Goal: Information Seeking & Learning: Check status

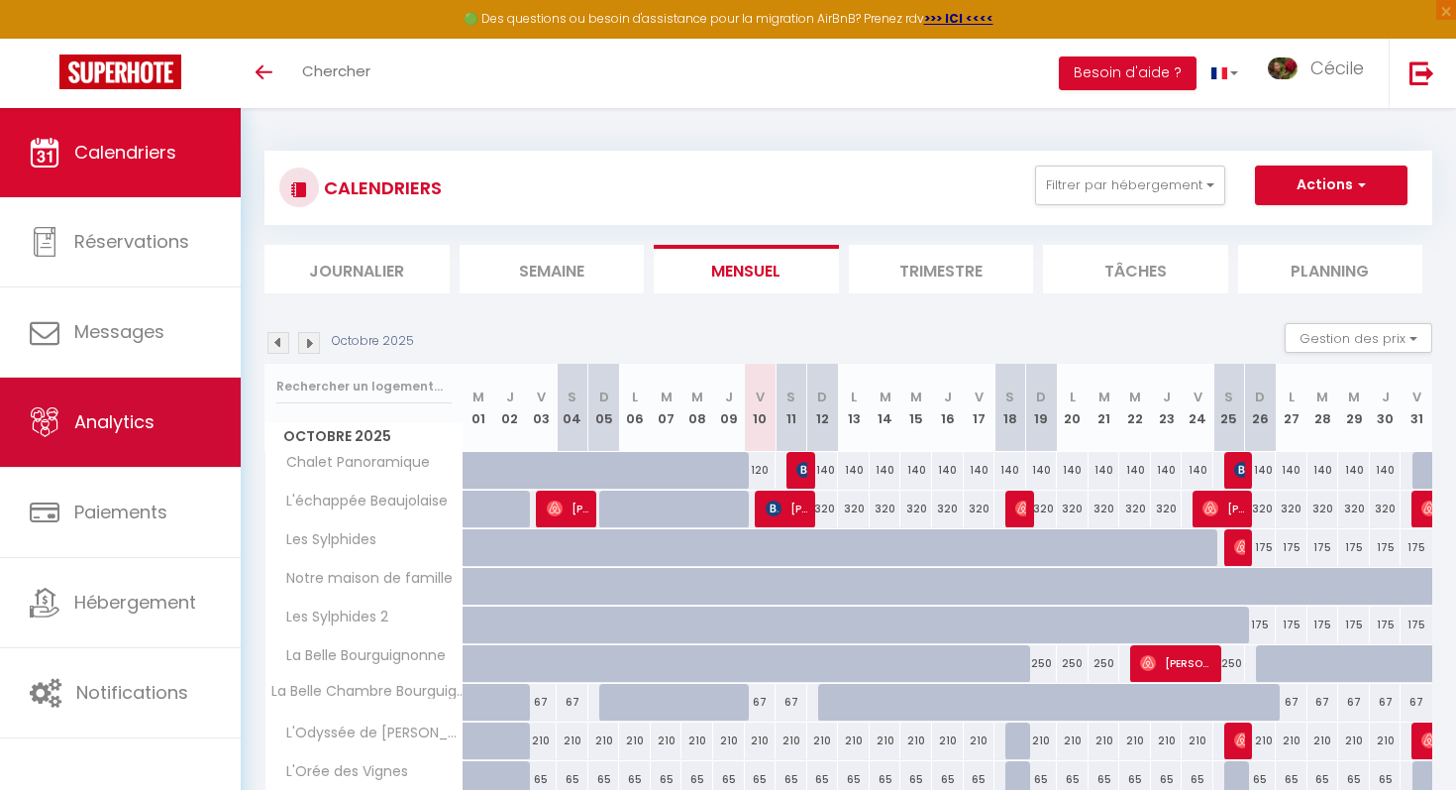
click at [165, 434] on link "Analytics" at bounding box center [120, 421] width 241 height 89
select select "2025"
select select "10"
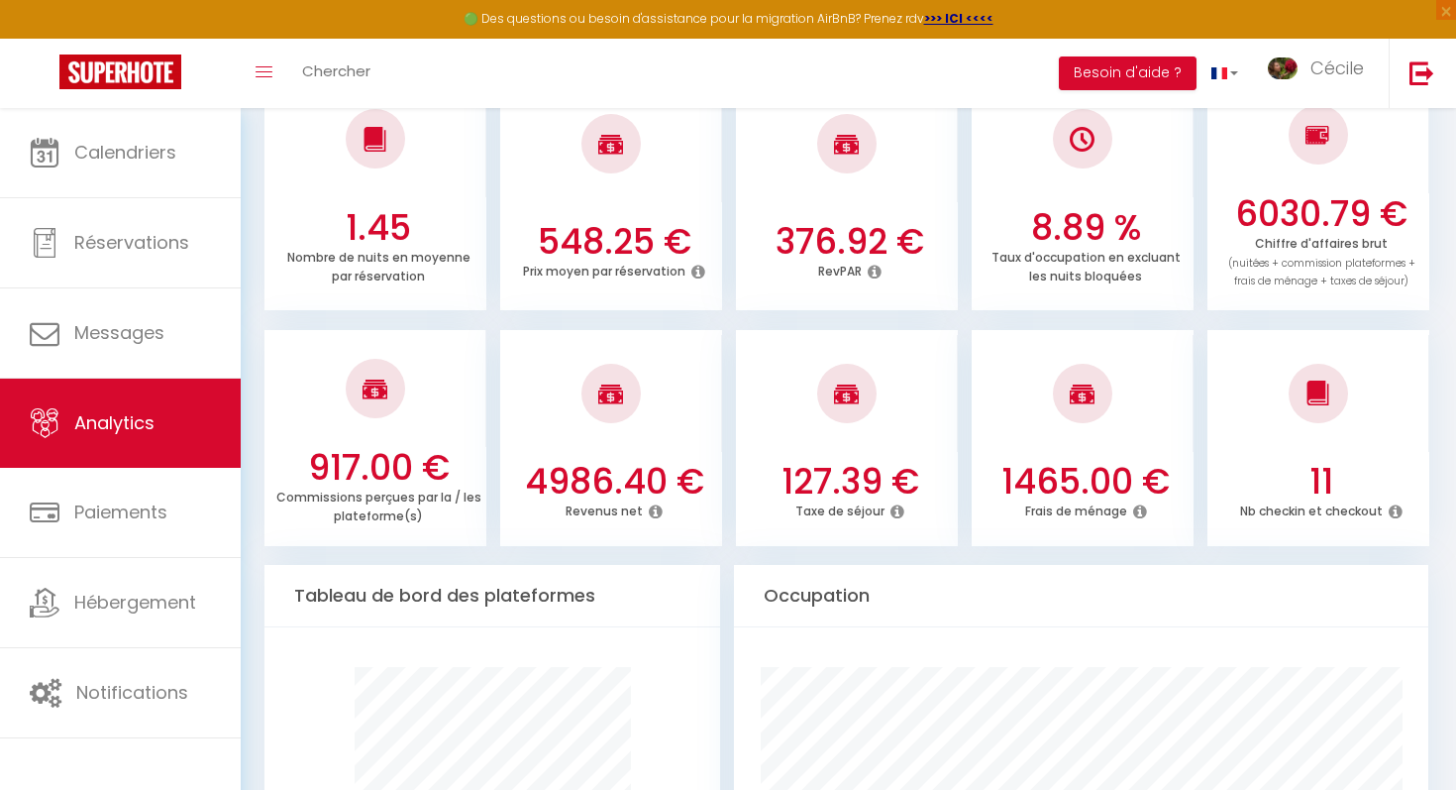
scroll to position [599, 0]
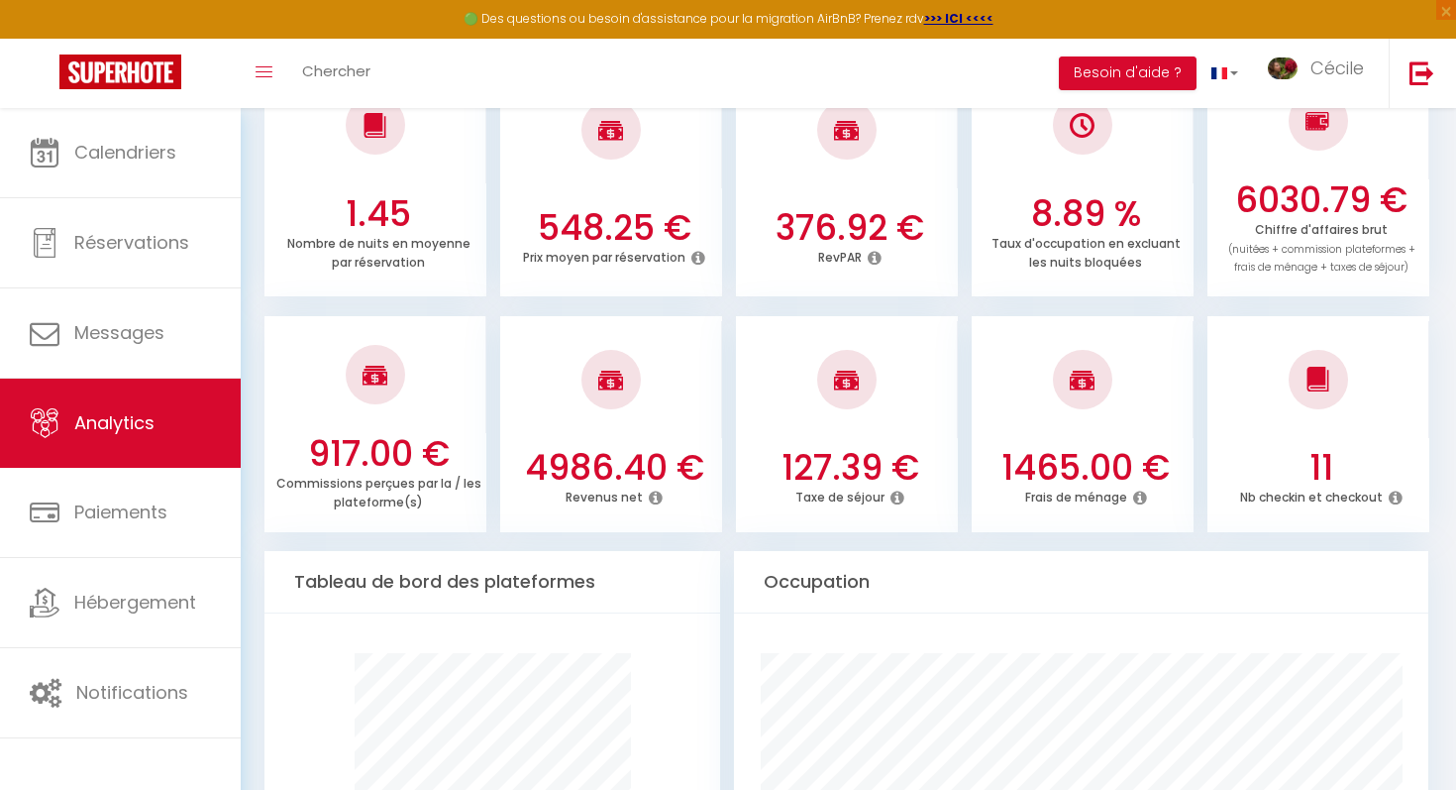
click at [839, 405] on div at bounding box center [846, 379] width 59 height 59
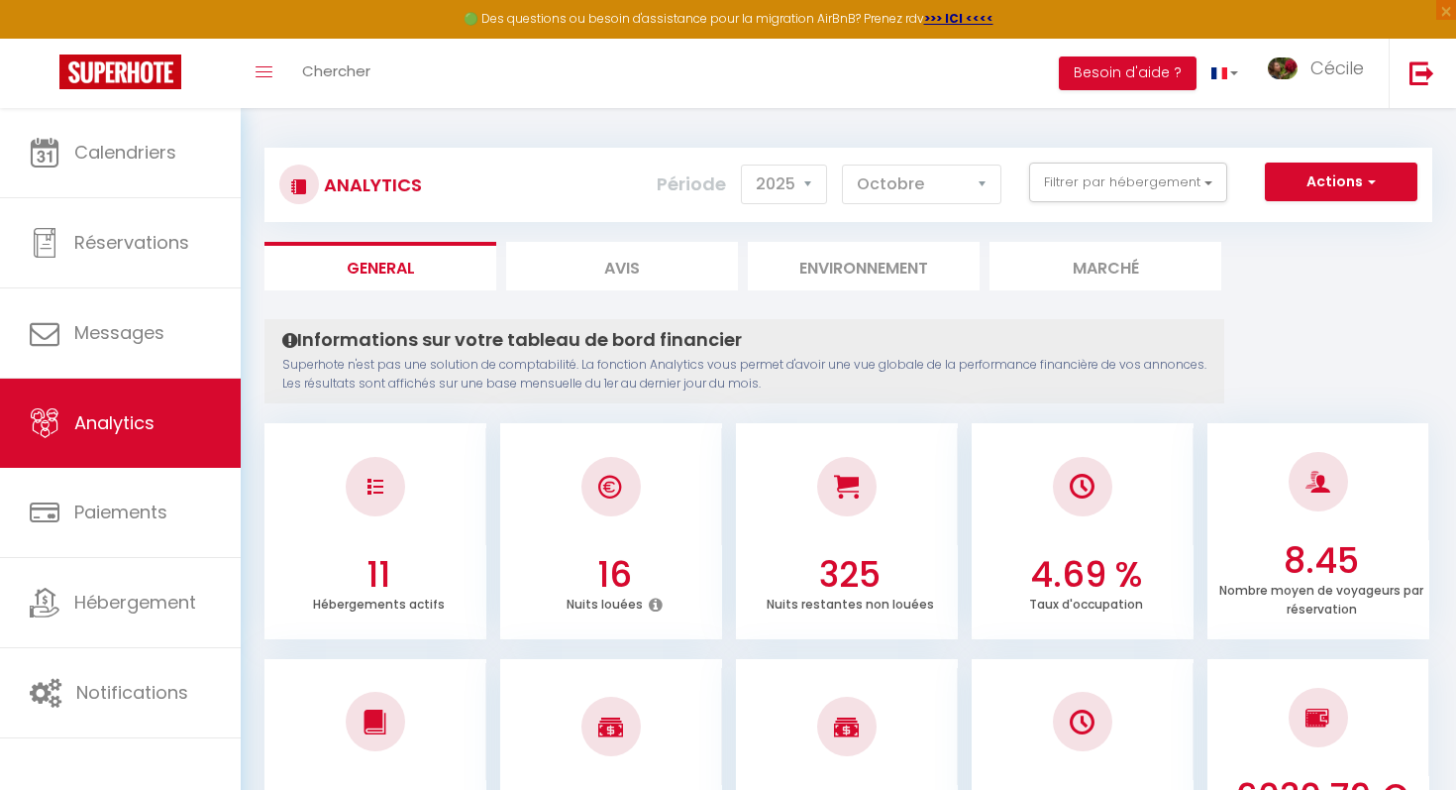
scroll to position [0, 0]
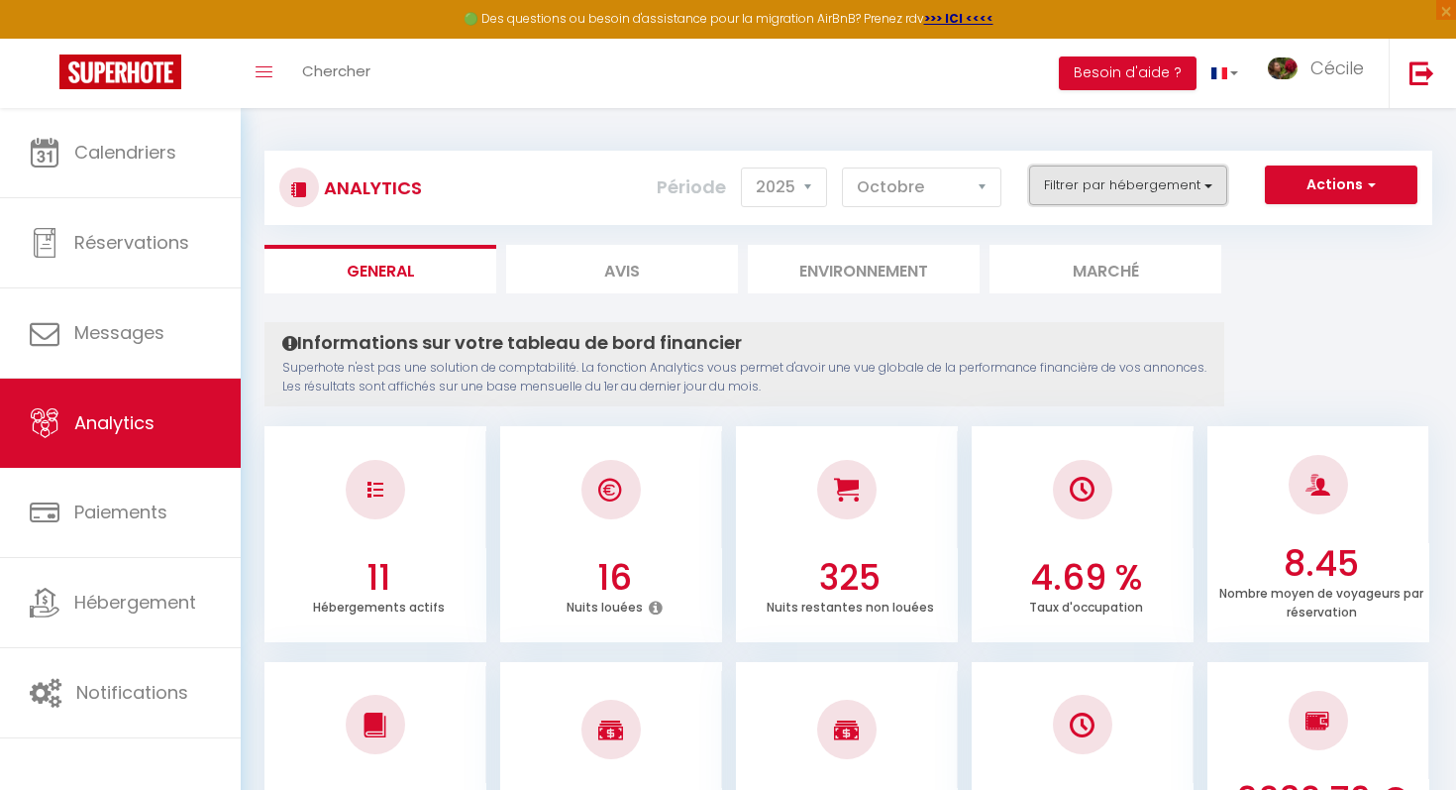
click at [1135, 185] on button "Filtrer par hébergement" at bounding box center [1128, 185] width 198 height 40
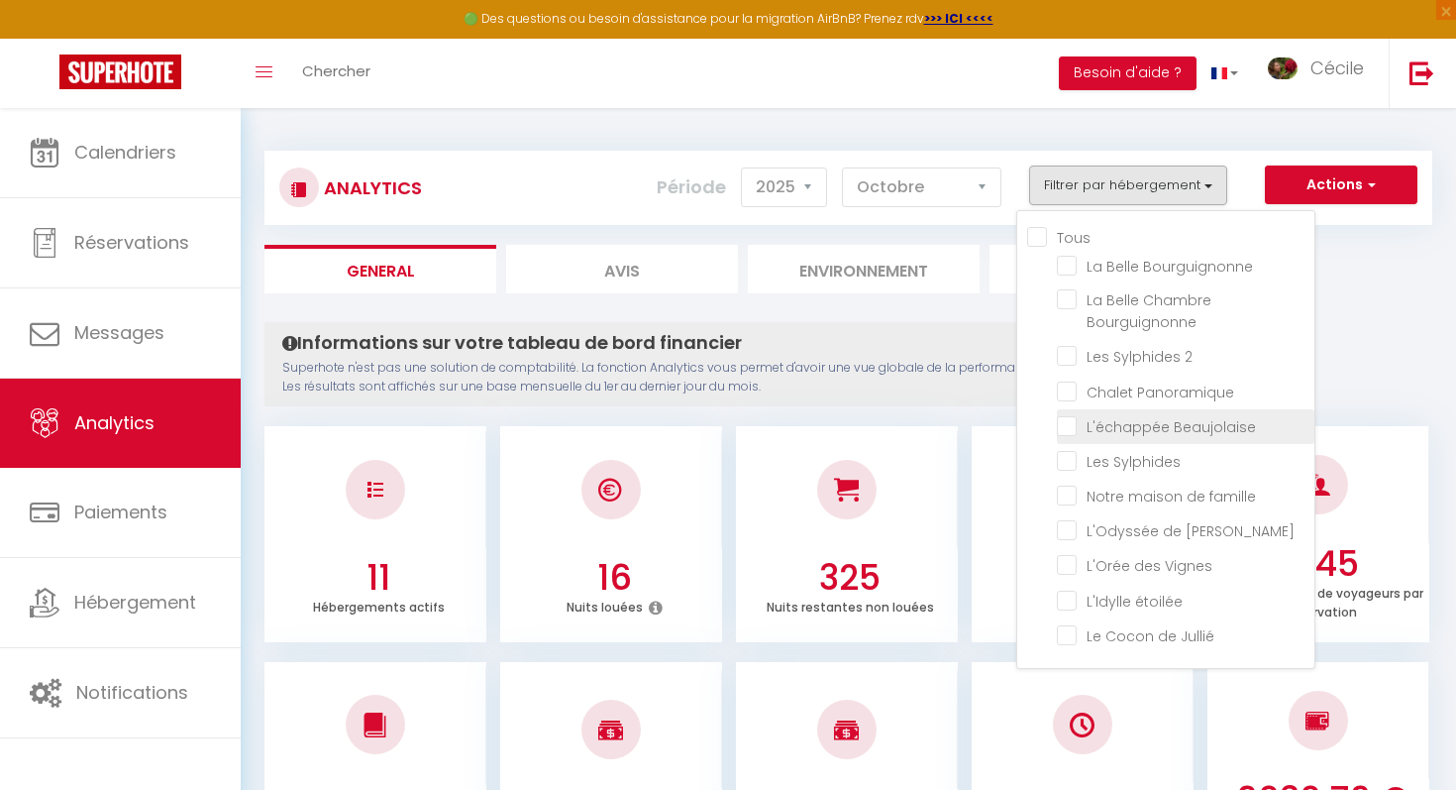
click at [1071, 424] on Beaujolaise "checkbox" at bounding box center [1186, 425] width 258 height 20
checkbox Beaujolaise "true"
checkbox Bourguignonne "false"
checkbox 2 "false"
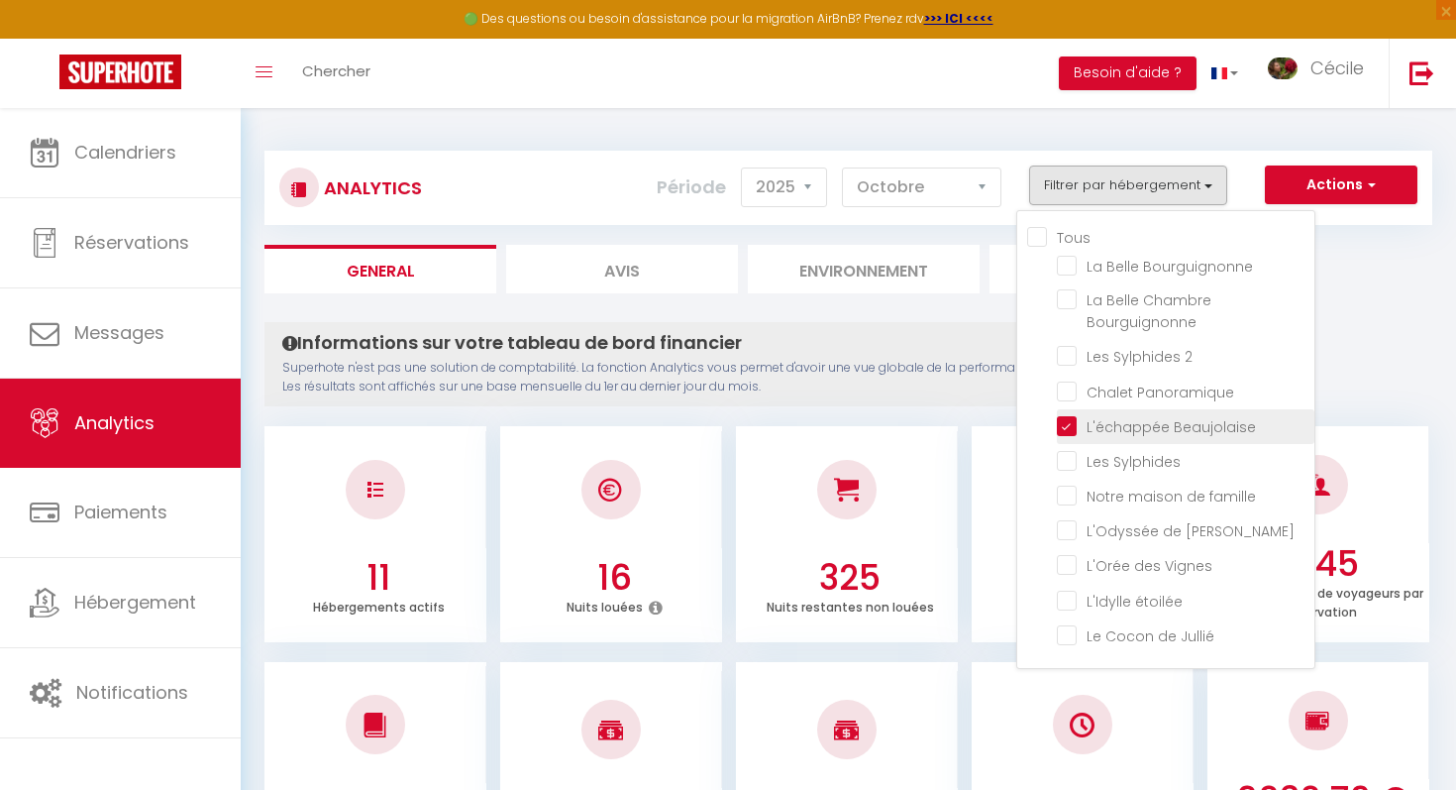
checkbox Panoramique "false"
checkbox Sylphides "false"
checkbox famille "false"
checkbox Mélyna "false"
checkbox Vignes "false"
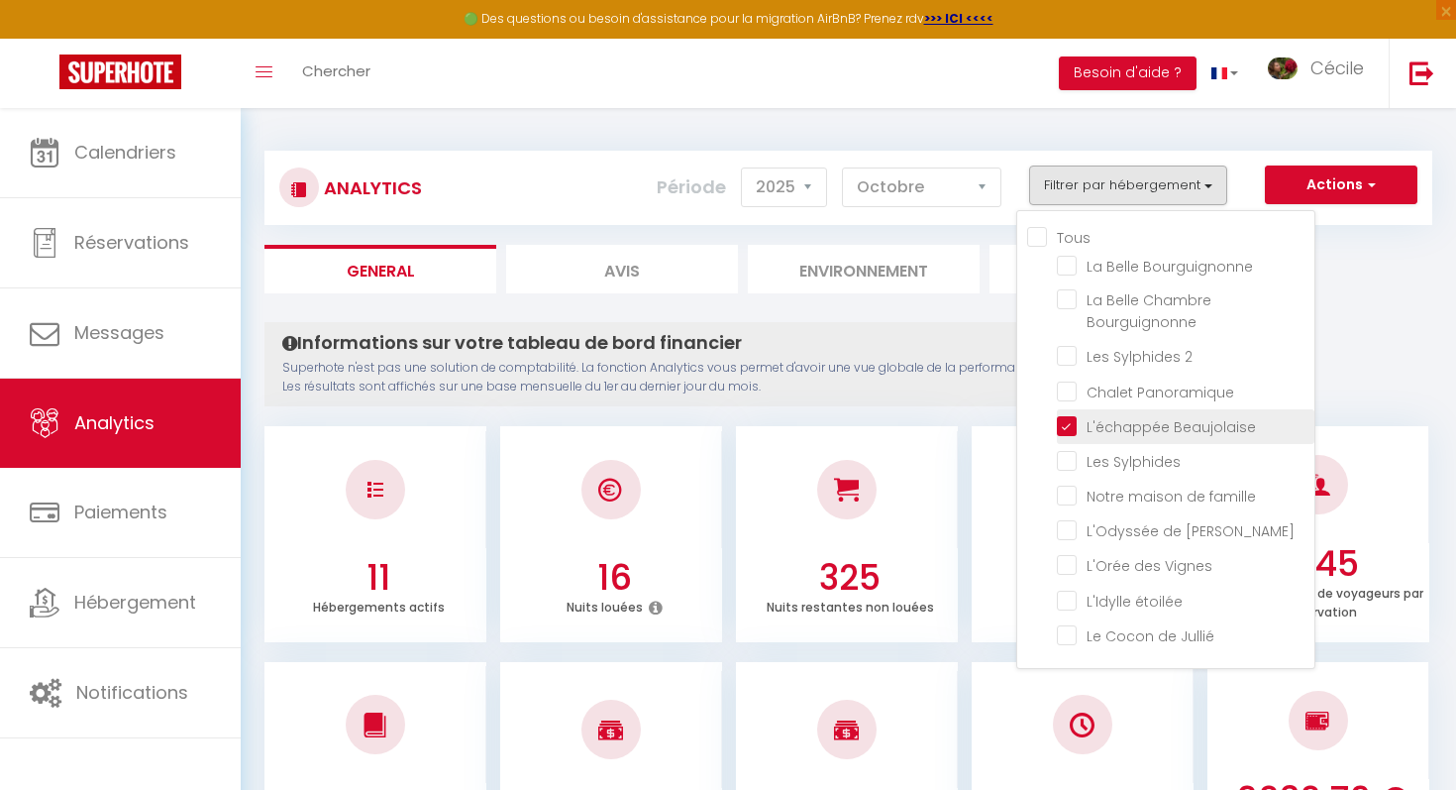
checkbox étoilée "false"
checkbox Jullié "false"
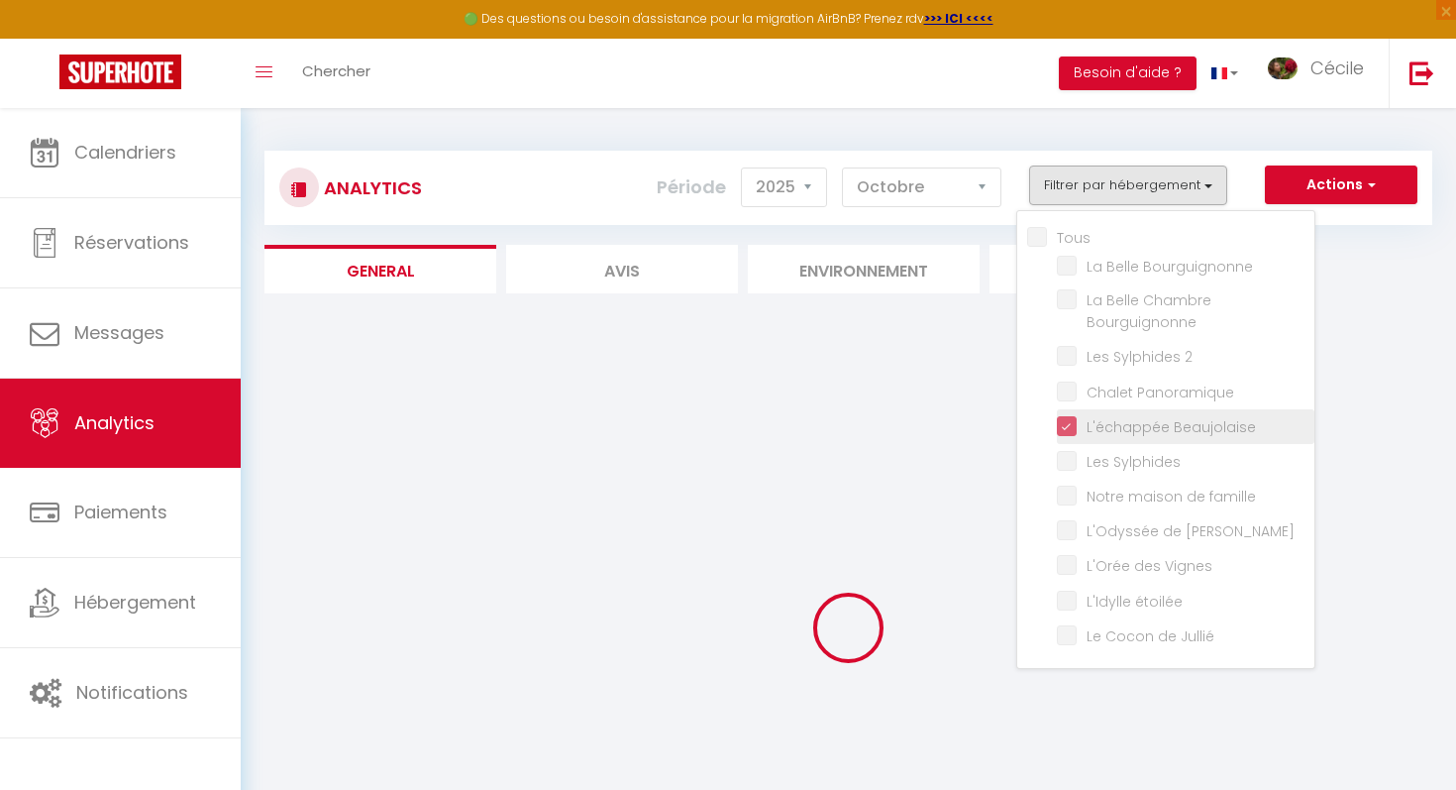
checkbox Bourguignonne "false"
checkbox 2 "false"
checkbox Panoramique "false"
checkbox Sylphides "false"
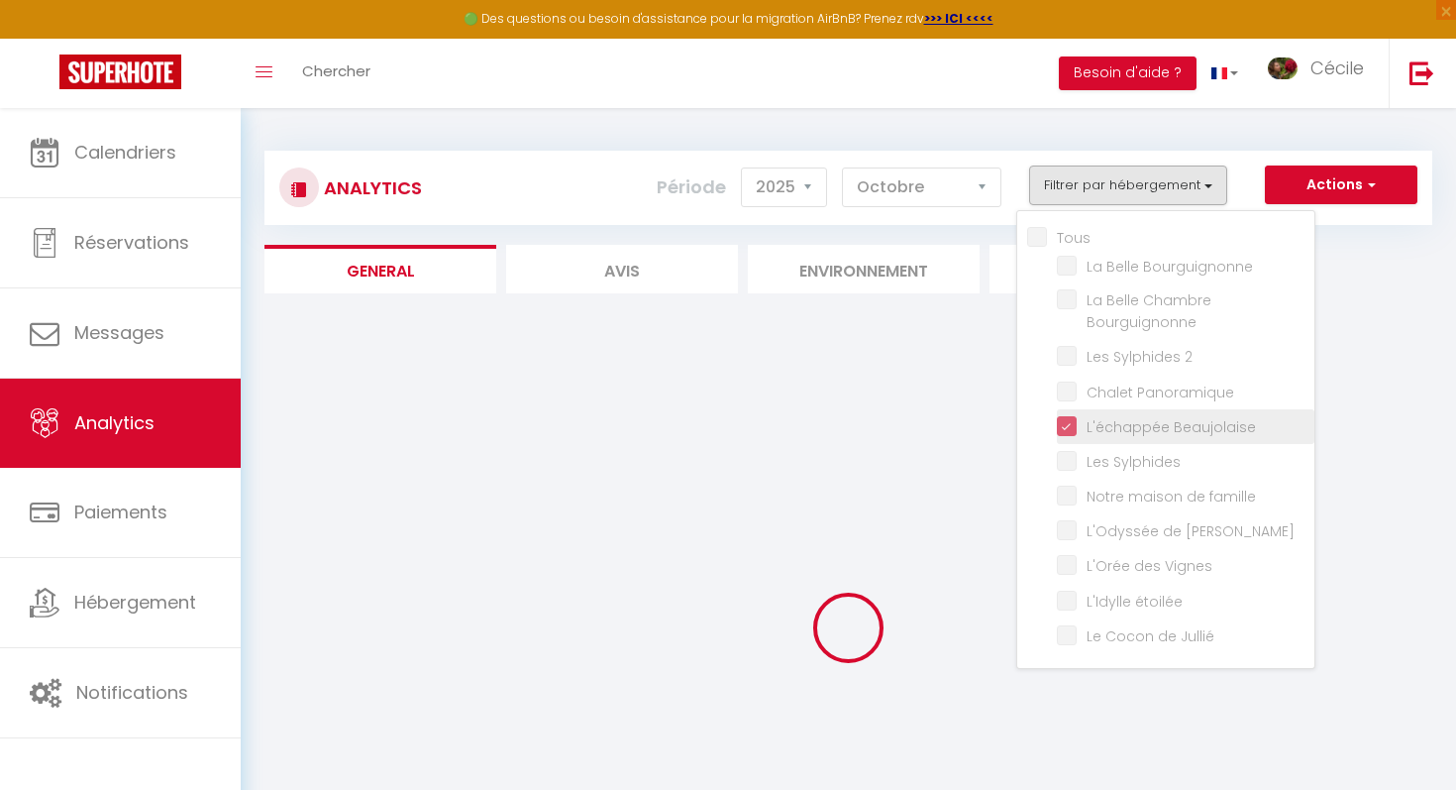
checkbox famille "false"
checkbox Mélyna "false"
checkbox Vignes "false"
checkbox étoilée "false"
checkbox Jullié "false"
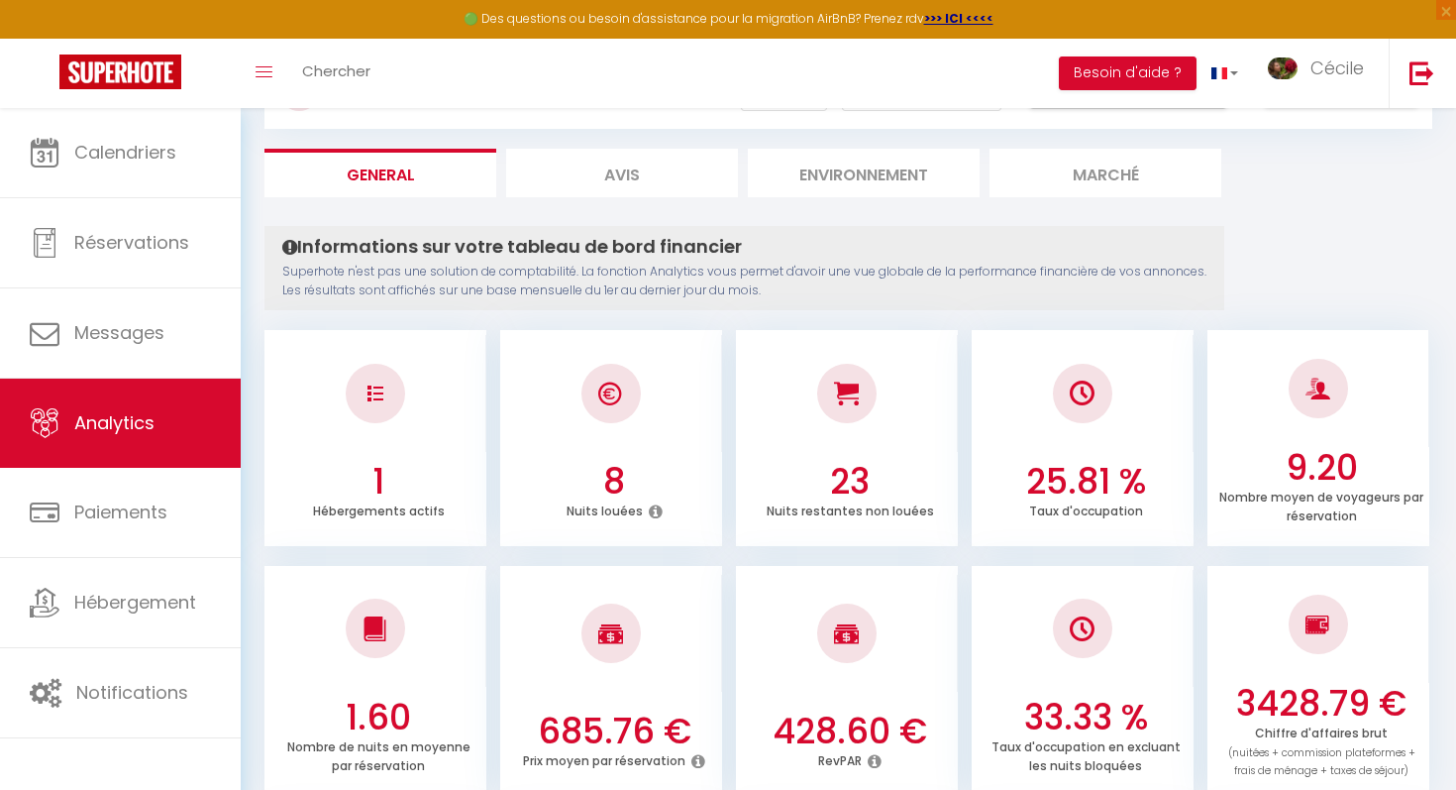
scroll to position [30, 0]
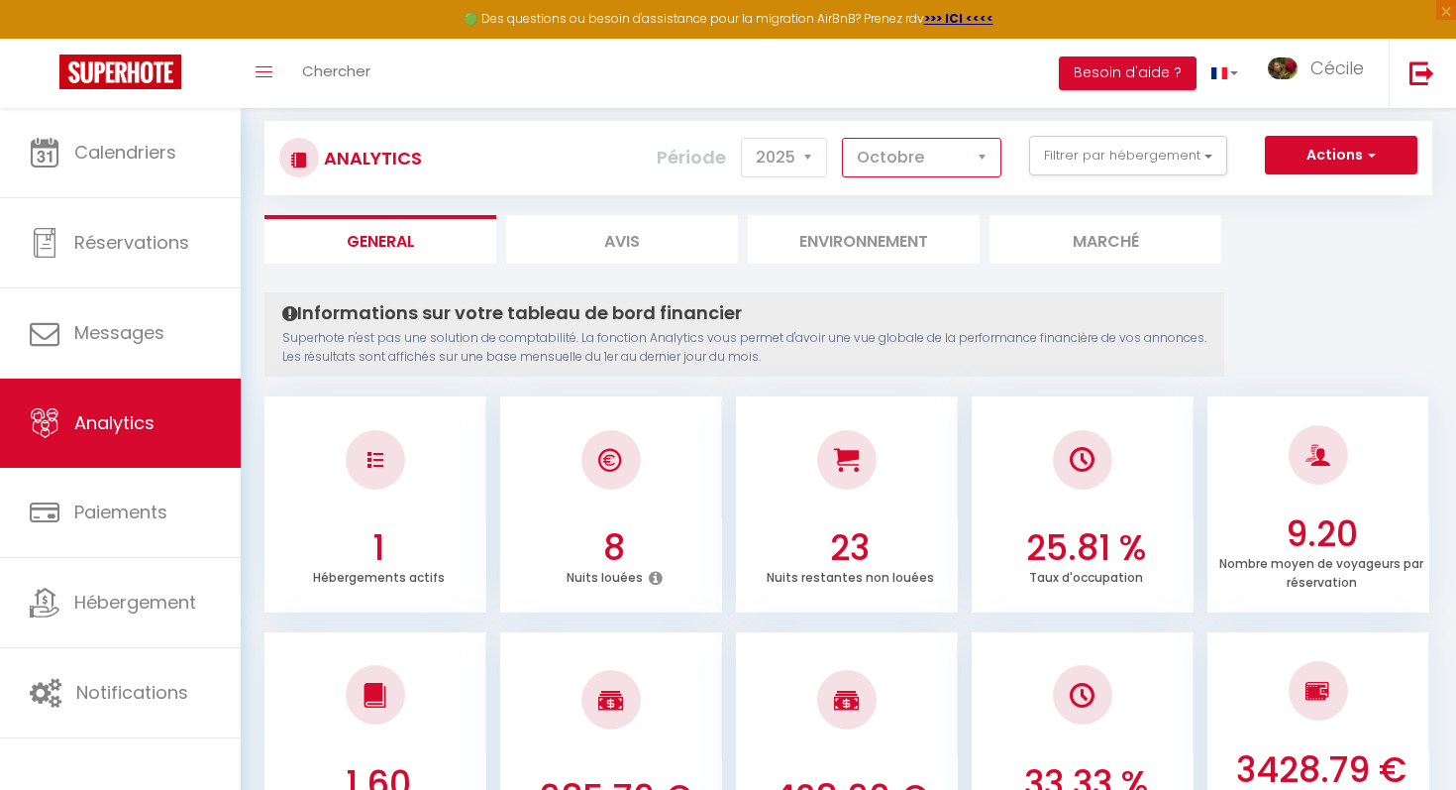
click at [958, 167] on select "[PERSON_NAME] Mars [PERSON_NAME] Juin Juillet Août Septembre Octobre Novembre D…" at bounding box center [921, 158] width 159 height 40
click at [843, 138] on select "[PERSON_NAME] Mars [PERSON_NAME] Juin Juillet Août Septembre Octobre Novembre D…" at bounding box center [921, 158] width 159 height 40
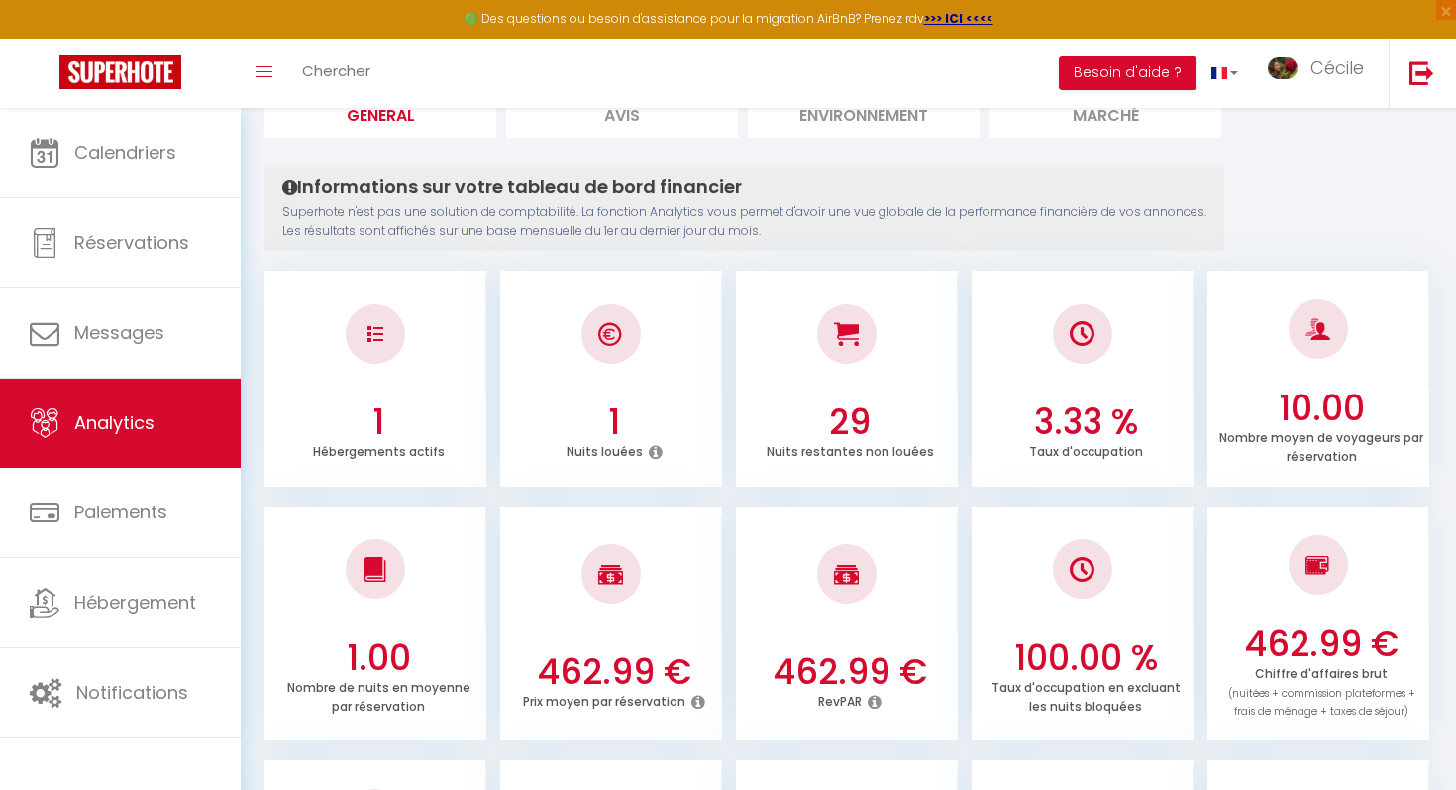
scroll to position [0, 0]
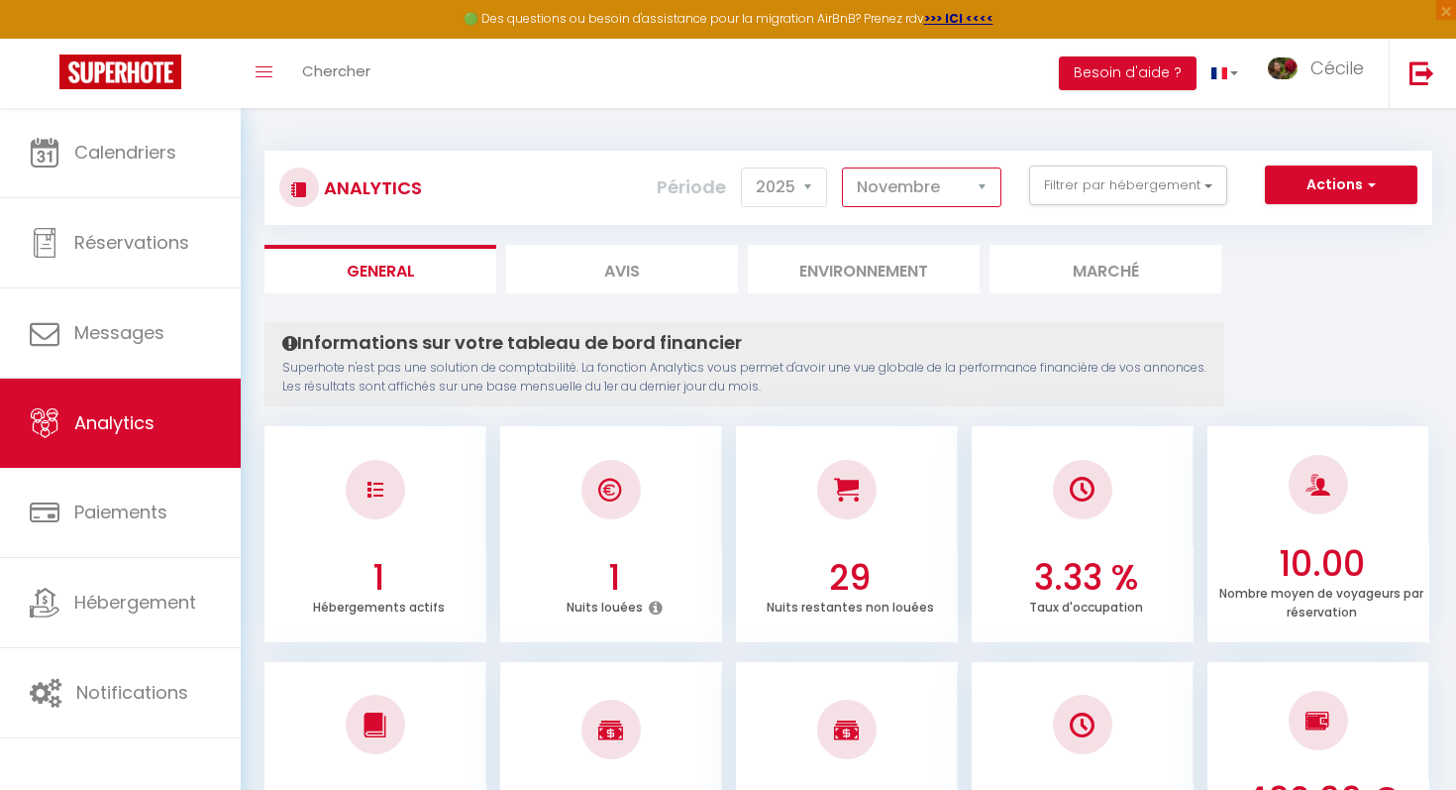
click at [913, 183] on select "[PERSON_NAME] Mars [PERSON_NAME] Juin Juillet Août Septembre Octobre Novembre D…" at bounding box center [921, 187] width 159 height 40
click at [843, 167] on select "[PERSON_NAME] Mars [PERSON_NAME] Juin Juillet Août Septembre Octobre Novembre D…" at bounding box center [921, 187] width 159 height 40
click at [902, 184] on select "[PERSON_NAME] Mars [PERSON_NAME] Juin Juillet Août Septembre Octobre Novembre D…" at bounding box center [921, 187] width 159 height 40
click at [843, 167] on select "[PERSON_NAME] Mars [PERSON_NAME] Juin Juillet Août Septembre Octobre Novembre D…" at bounding box center [921, 187] width 159 height 40
click at [897, 199] on select "[PERSON_NAME] Mars [PERSON_NAME] Juin Juillet Août Septembre Octobre Novembre D…" at bounding box center [921, 187] width 159 height 40
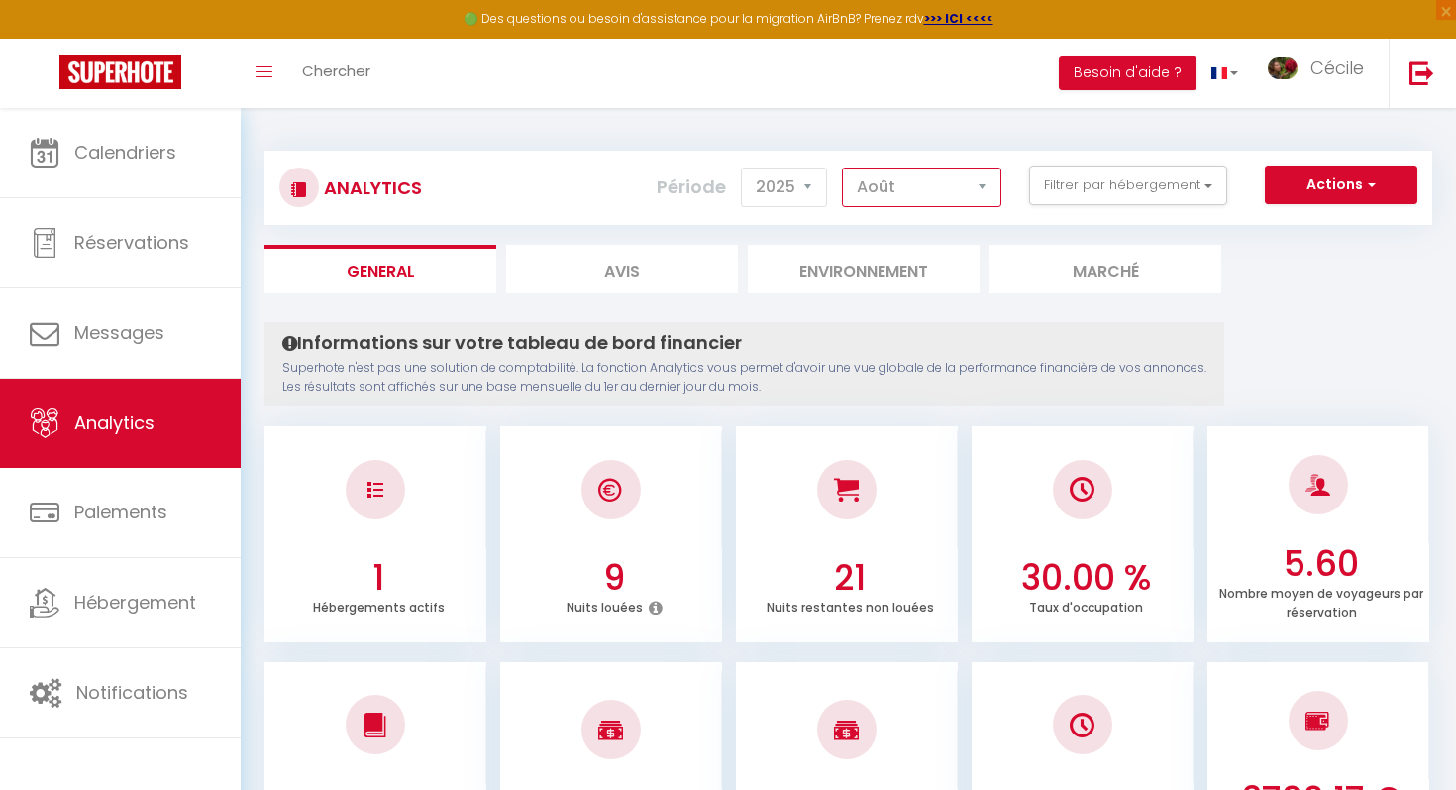
click at [843, 167] on select "[PERSON_NAME] Mars [PERSON_NAME] Juin Juillet Août Septembre Octobre Novembre D…" at bounding box center [921, 187] width 159 height 40
click at [894, 187] on select "[PERSON_NAME] Mars [PERSON_NAME] Juin Juillet Août Septembre Octobre Novembre D…" at bounding box center [921, 187] width 159 height 40
select select "7"
click at [843, 167] on select "[PERSON_NAME] Mars [PERSON_NAME] Juin Juillet Août Septembre Octobre Novembre D…" at bounding box center [921, 187] width 159 height 40
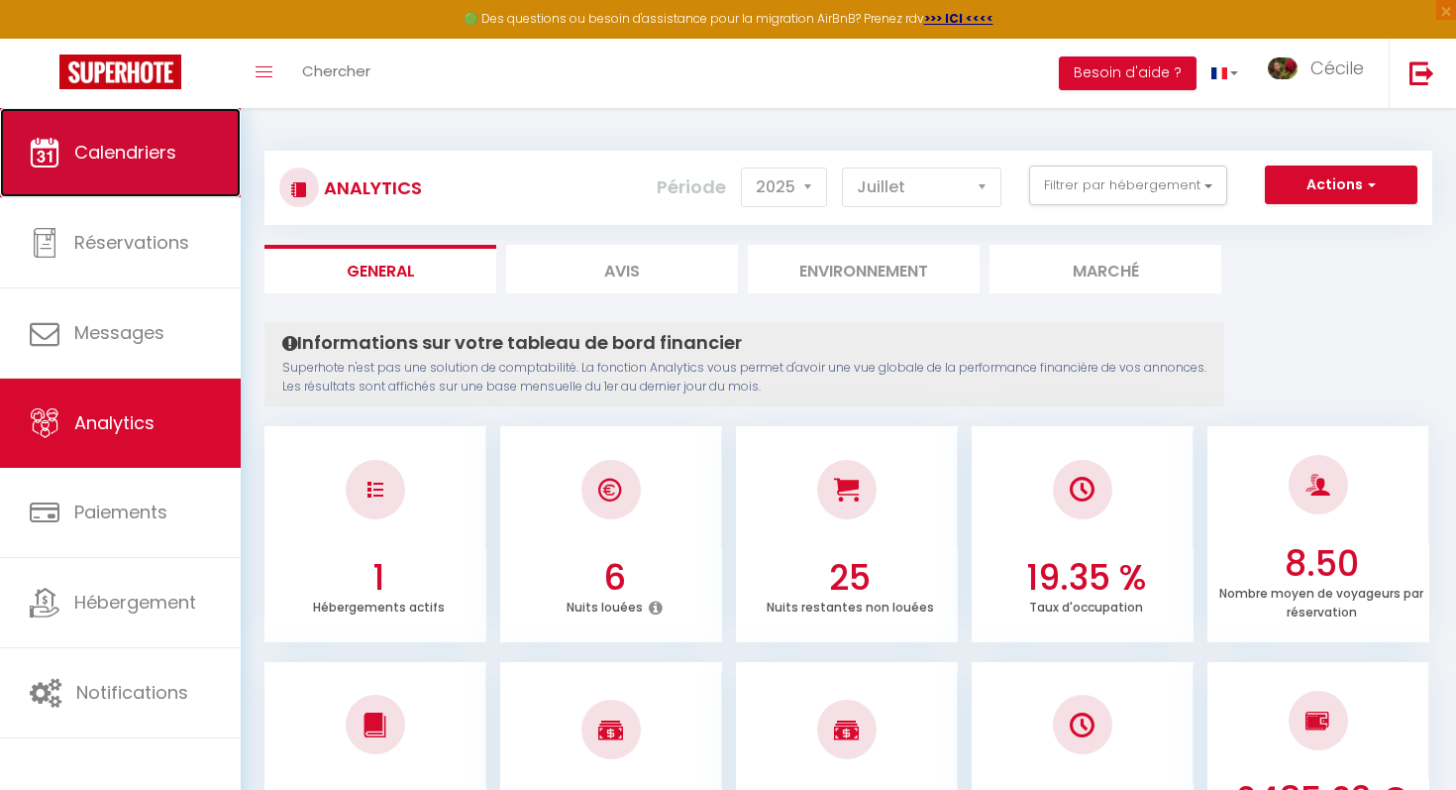
click at [116, 157] on span "Calendriers" at bounding box center [125, 152] width 102 height 25
